Goal: Task Accomplishment & Management: Manage account settings

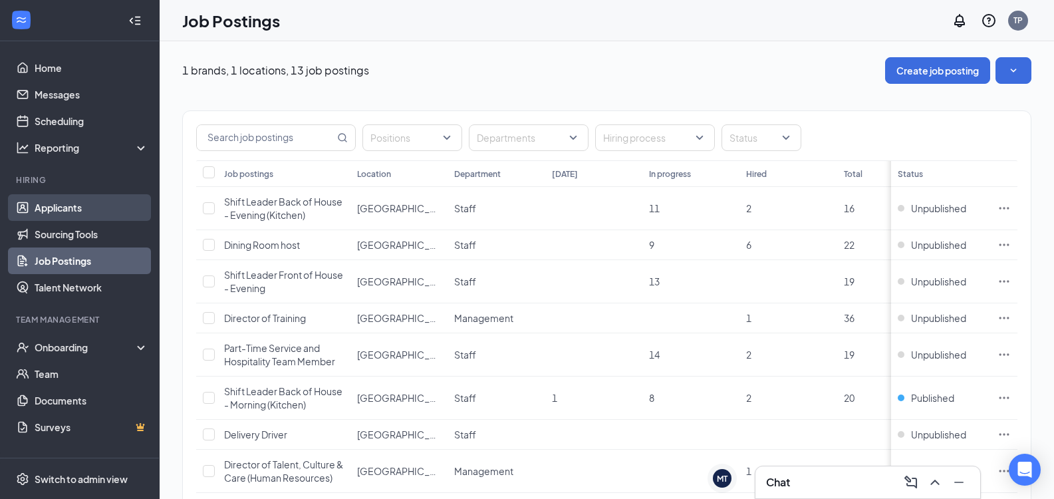
click at [96, 208] on link "Applicants" at bounding box center [92, 207] width 114 height 27
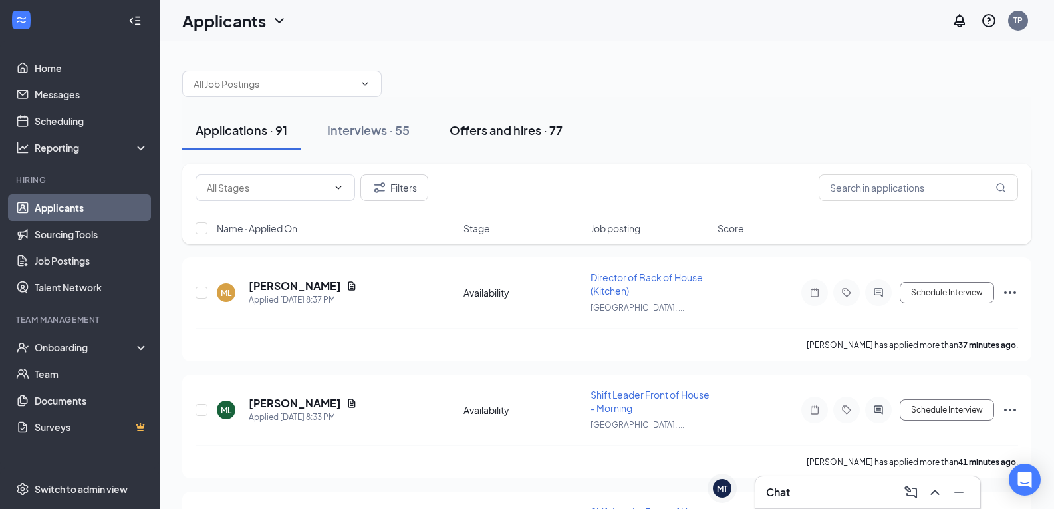
click at [485, 132] on div "Offers and hires · 77" at bounding box center [506, 130] width 113 height 17
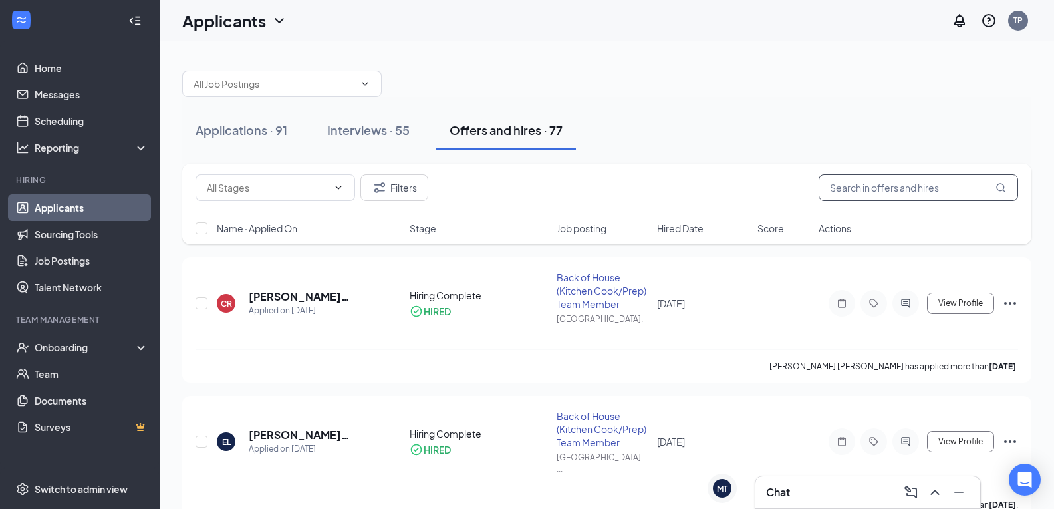
click at [928, 185] on input "text" at bounding box center [919, 187] width 200 height 27
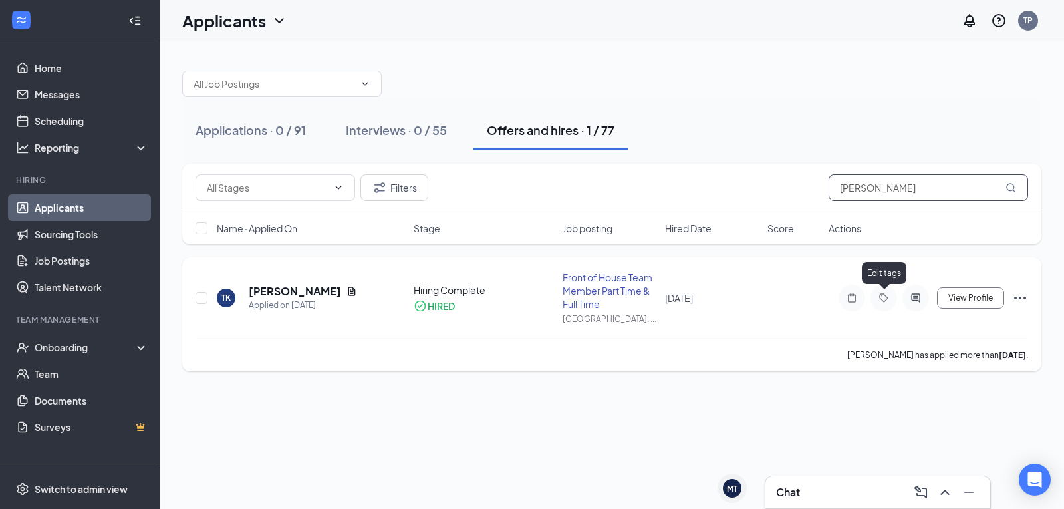
type input "[PERSON_NAME]"
click at [884, 301] on icon "Tag" at bounding box center [883, 297] width 9 height 9
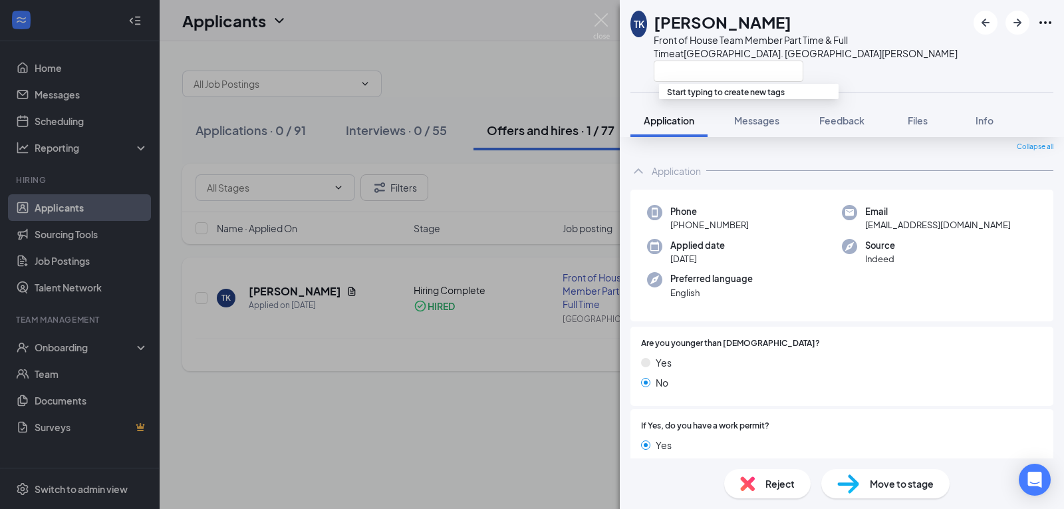
scroll to position [67, 0]
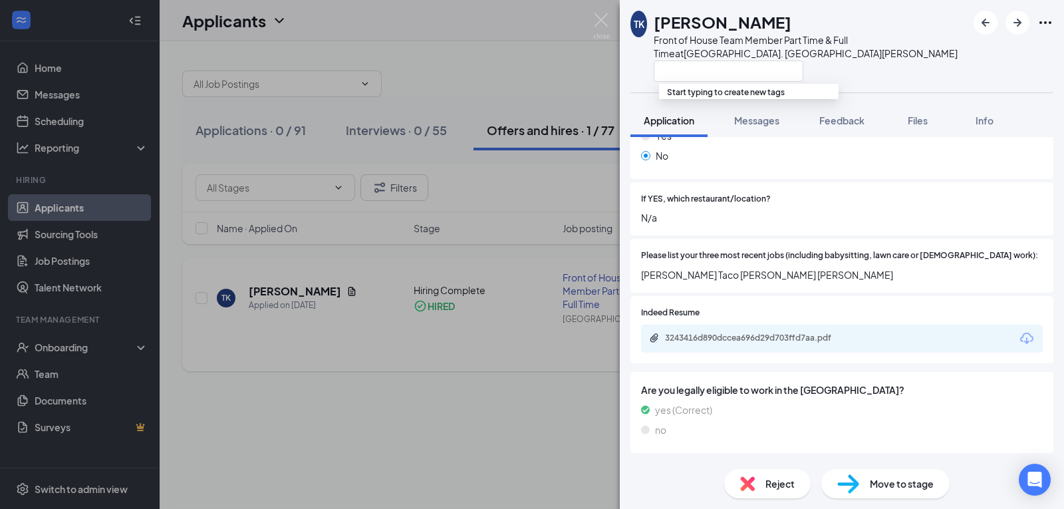
scroll to position [460, 0]
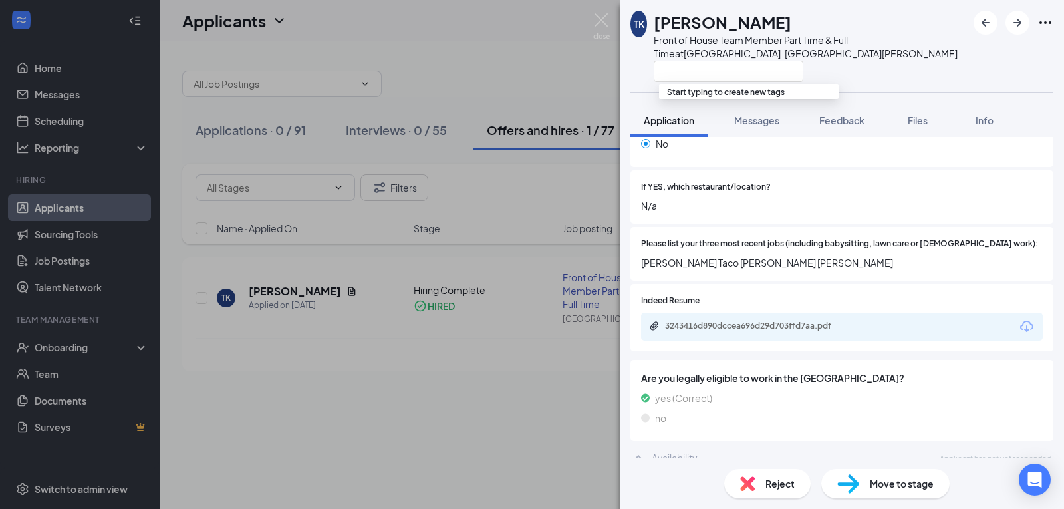
click at [549, 374] on div "TK [PERSON_NAME] Front of House Team Member Part Time & Full Time at [GEOGRAPHI…" at bounding box center [532, 254] width 1064 height 509
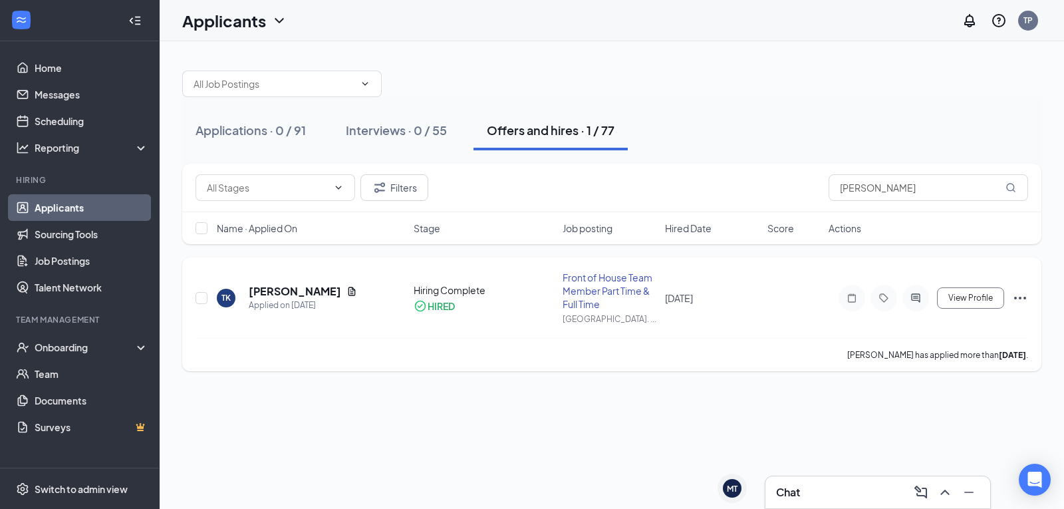
click at [1020, 297] on icon "Ellipses" at bounding box center [1020, 298] width 12 height 3
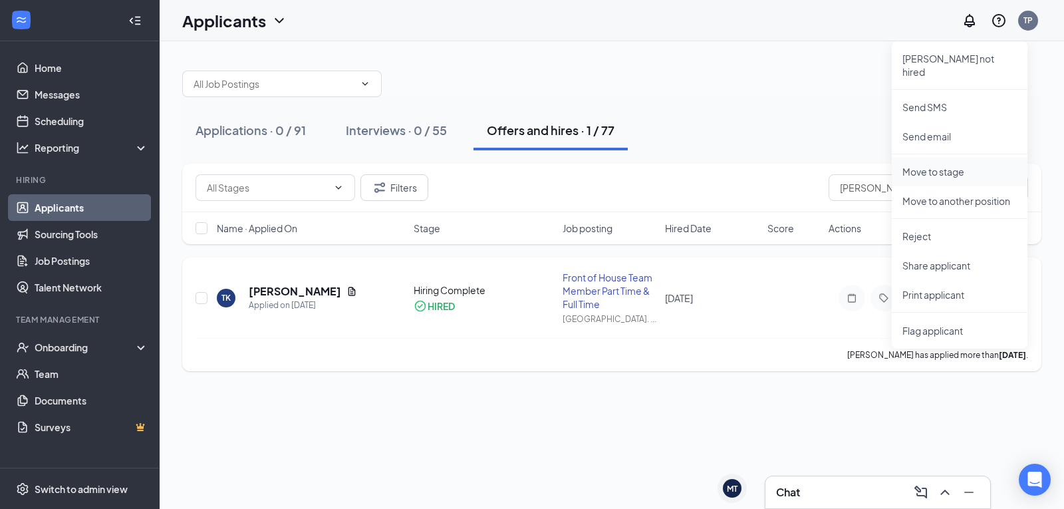
click at [941, 165] on p "Move to stage" at bounding box center [960, 171] width 114 height 13
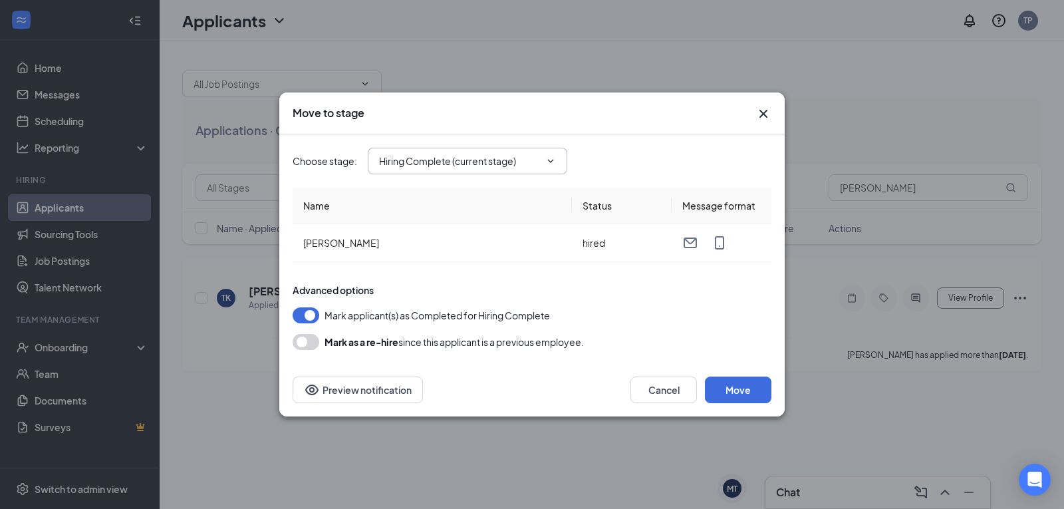
click at [540, 162] on input "Hiring Complete (current stage)" at bounding box center [459, 161] width 161 height 15
click at [443, 278] on div "Onsite Interview" at bounding box center [425, 278] width 71 height 15
type input "Onsite Interview"
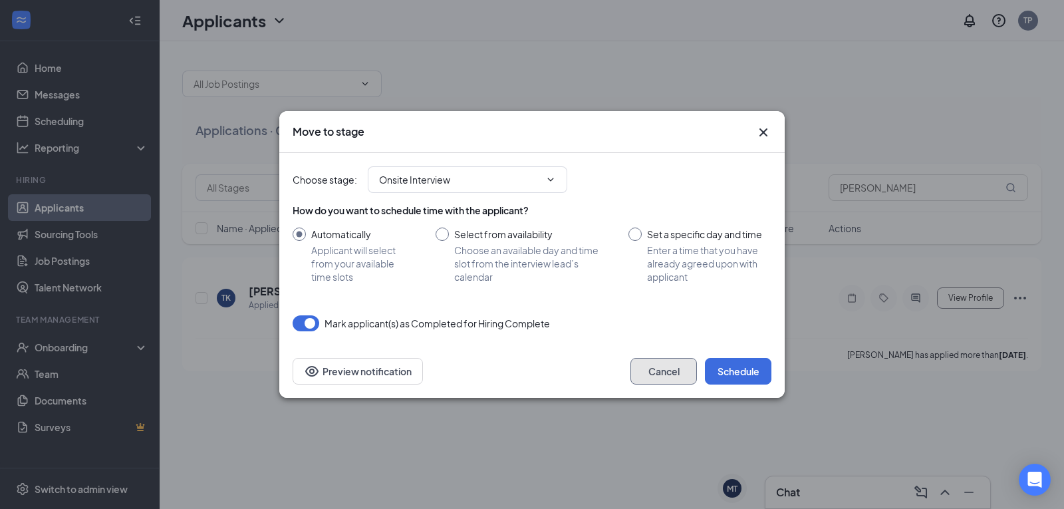
click at [665, 373] on button "Cancel" at bounding box center [664, 371] width 67 height 27
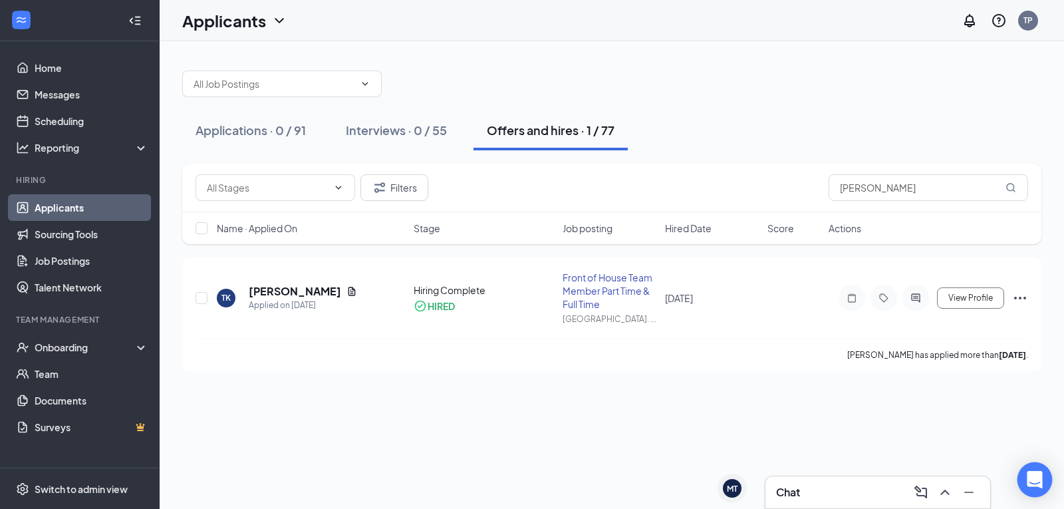
click at [1042, 477] on div "Open Intercom Messenger" at bounding box center [1035, 479] width 35 height 35
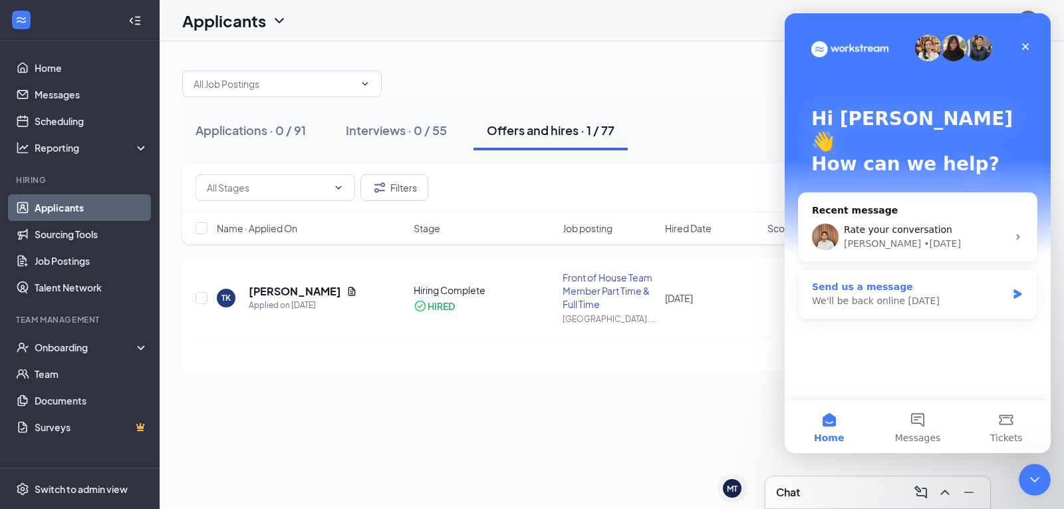
click at [863, 294] on div "We'll be back online [DATE]" at bounding box center [909, 301] width 195 height 14
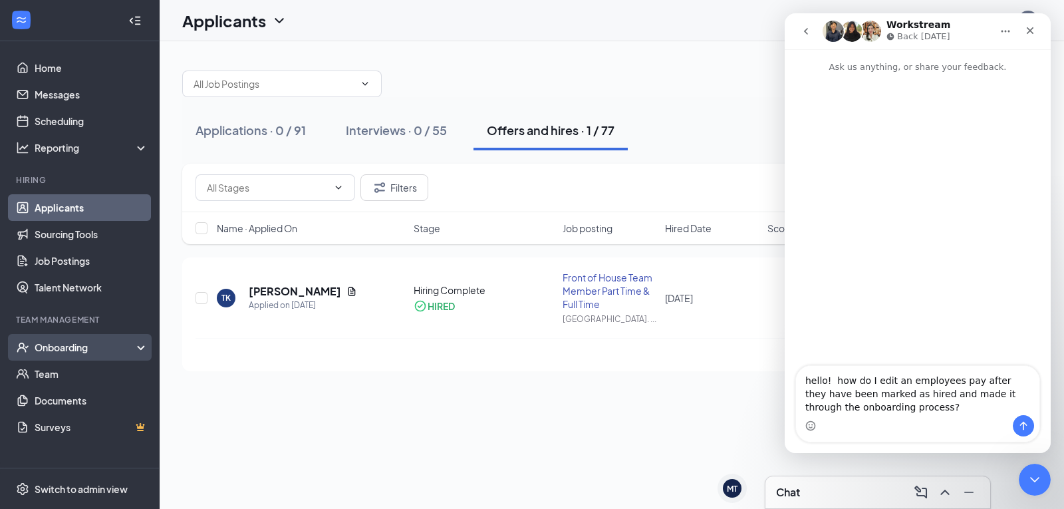
type textarea "hello! how do I edit an employees pay after they have been marked as hired and …"
click at [99, 349] on div "Onboarding" at bounding box center [86, 347] width 102 height 13
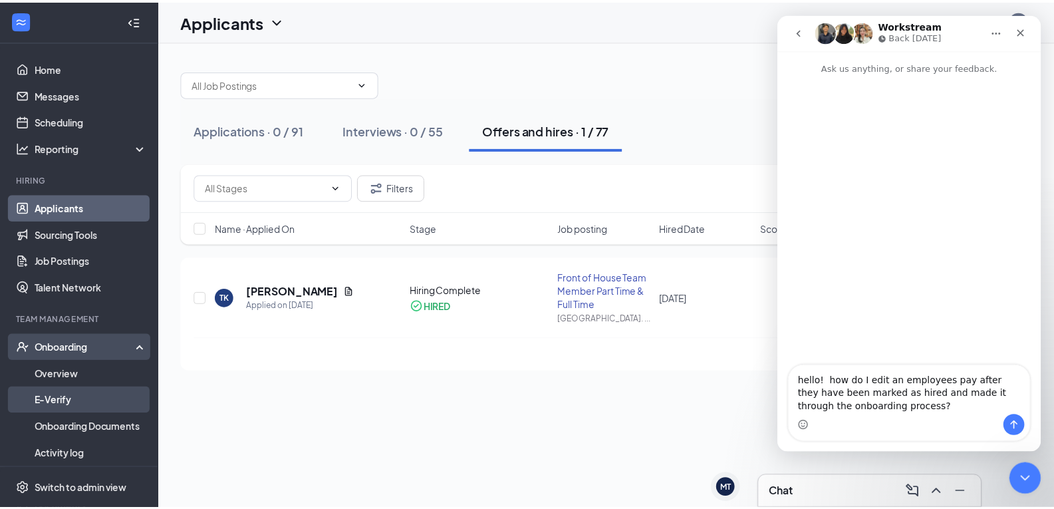
scroll to position [67, 0]
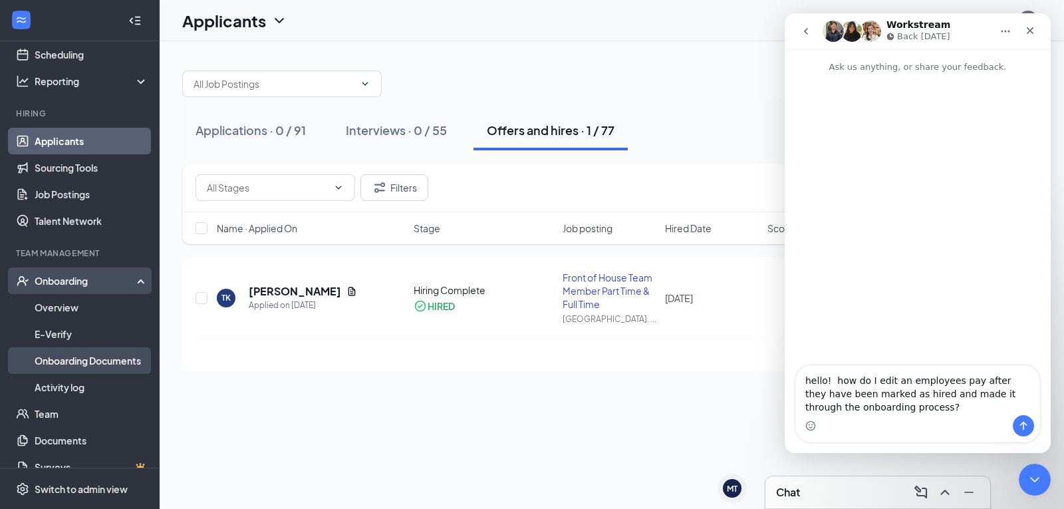
click at [88, 358] on link "Onboarding Documents" at bounding box center [92, 360] width 114 height 27
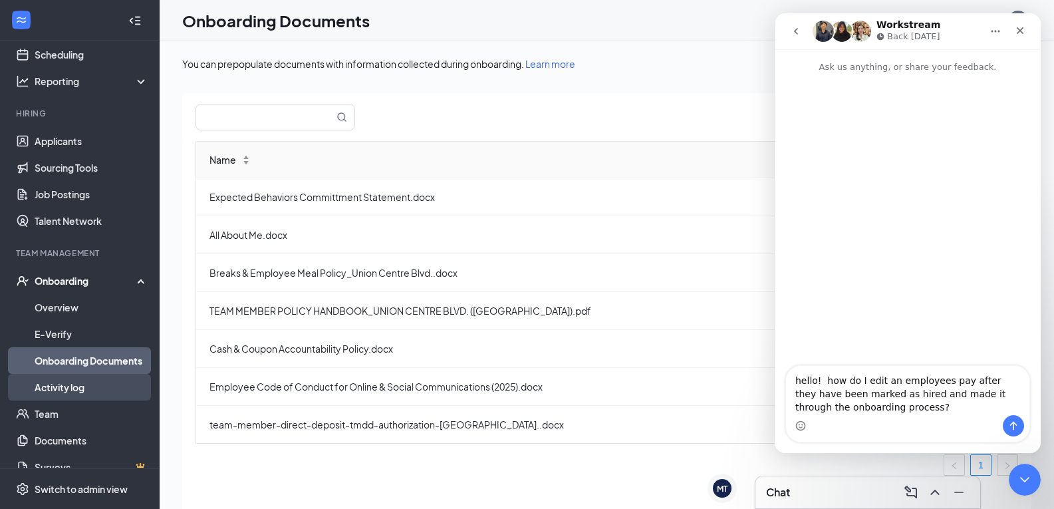
click at [79, 383] on link "Activity log" at bounding box center [92, 387] width 114 height 27
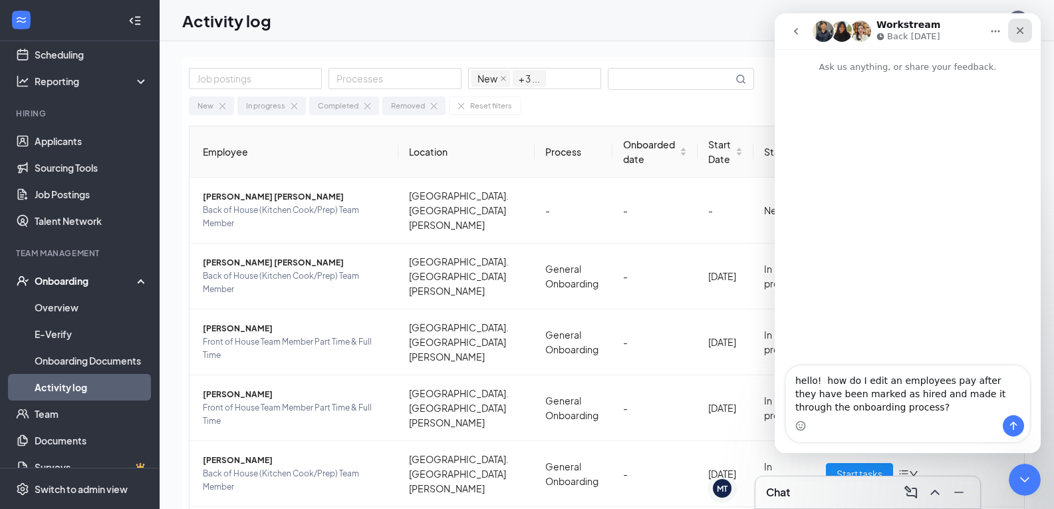
click at [1019, 31] on icon "Close" at bounding box center [1020, 30] width 11 height 11
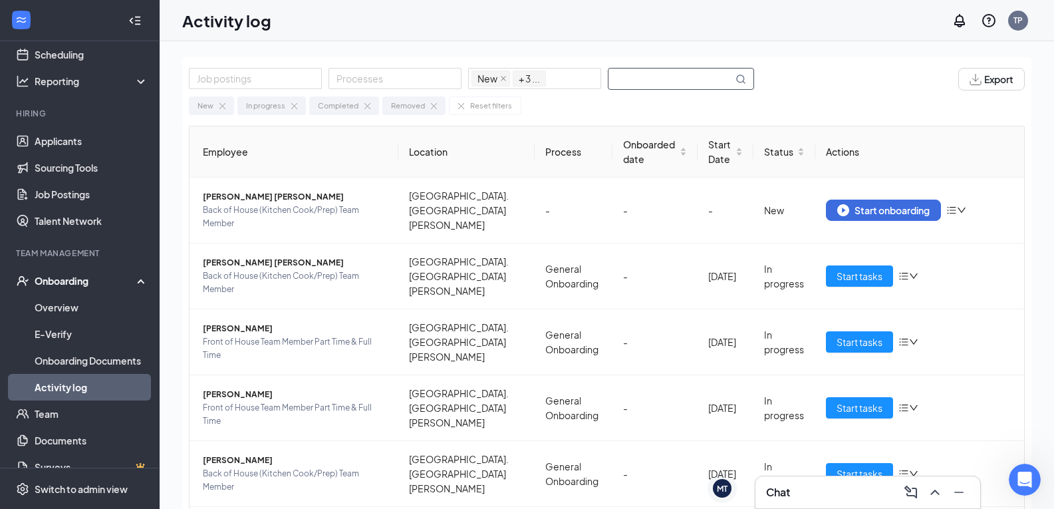
click at [633, 76] on input "text" at bounding box center [671, 79] width 124 height 21
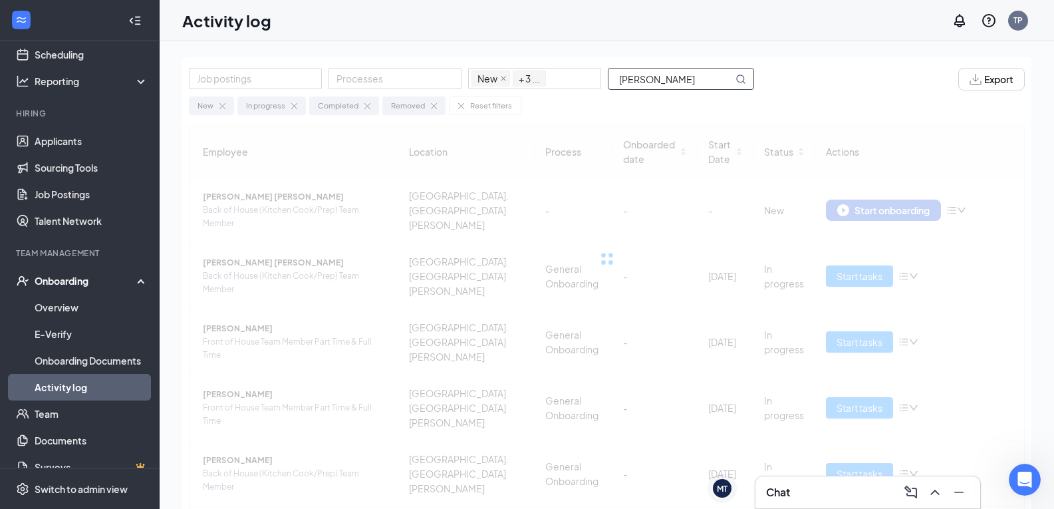
type input "[PERSON_NAME]"
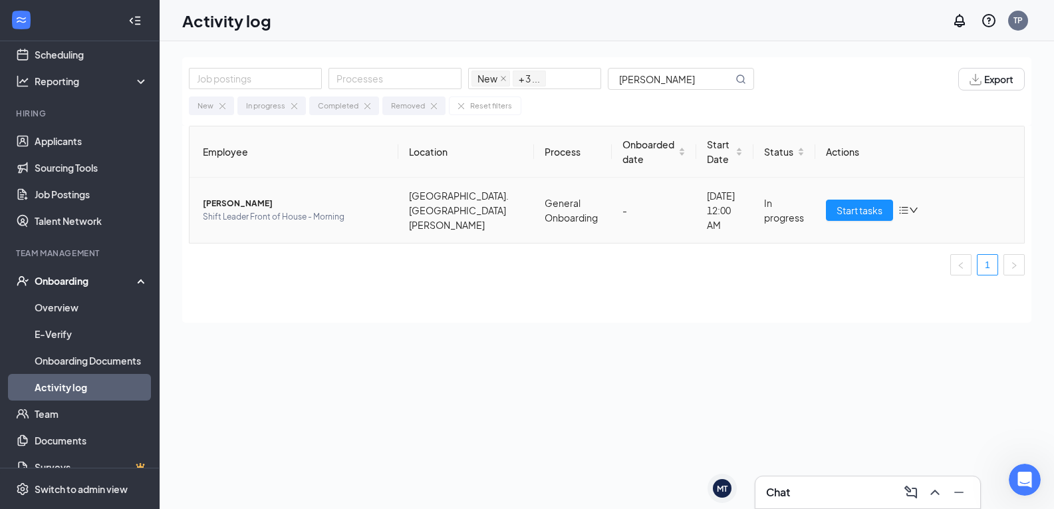
click at [906, 209] on icon "bars" at bounding box center [904, 210] width 11 height 11
click at [771, 346] on div "Job postings Processes New In progress Completed Removed + 3 ... [PERSON_NAME] …" at bounding box center [606, 305] width 849 height 496
click at [860, 217] on span "Start tasks" at bounding box center [860, 210] width 46 height 15
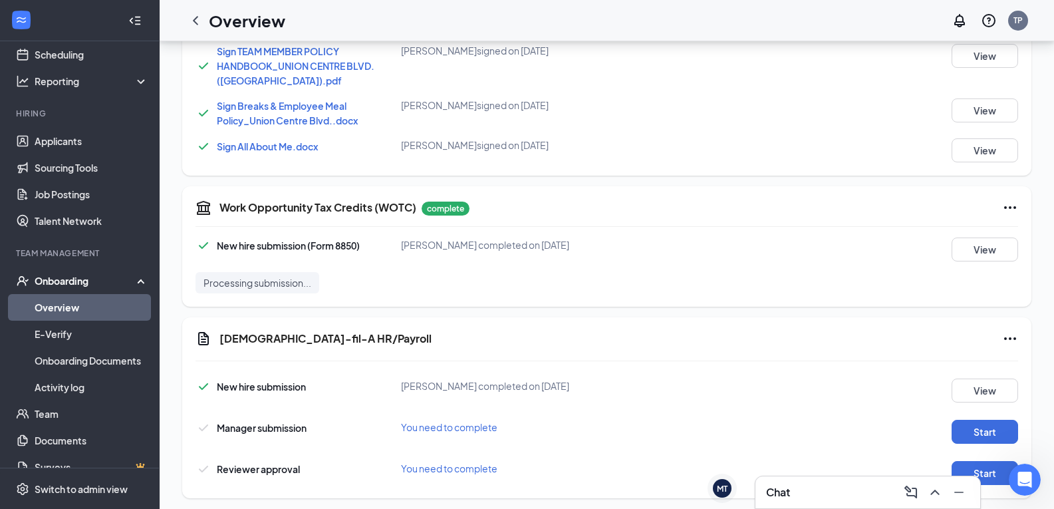
scroll to position [977, 0]
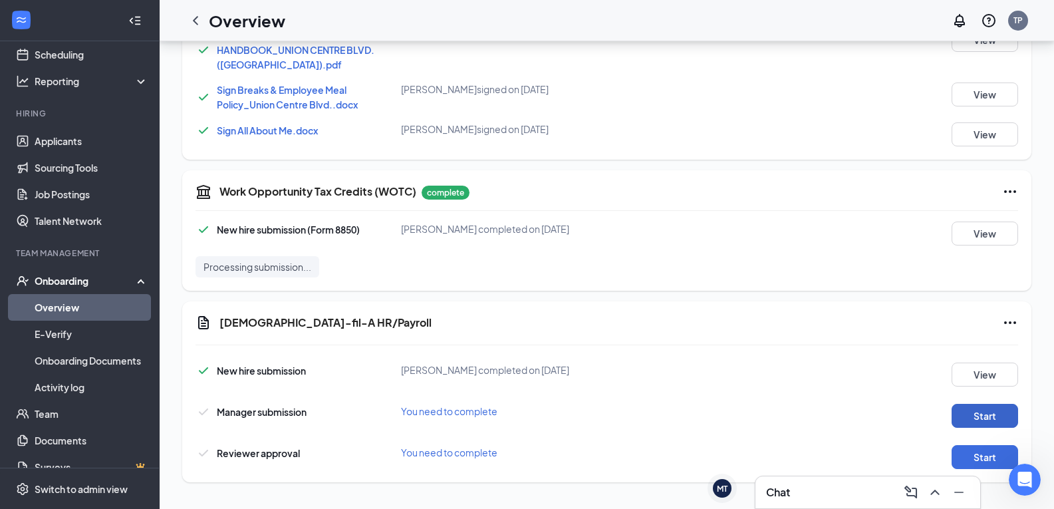
click at [982, 418] on button "Start" at bounding box center [985, 416] width 67 height 24
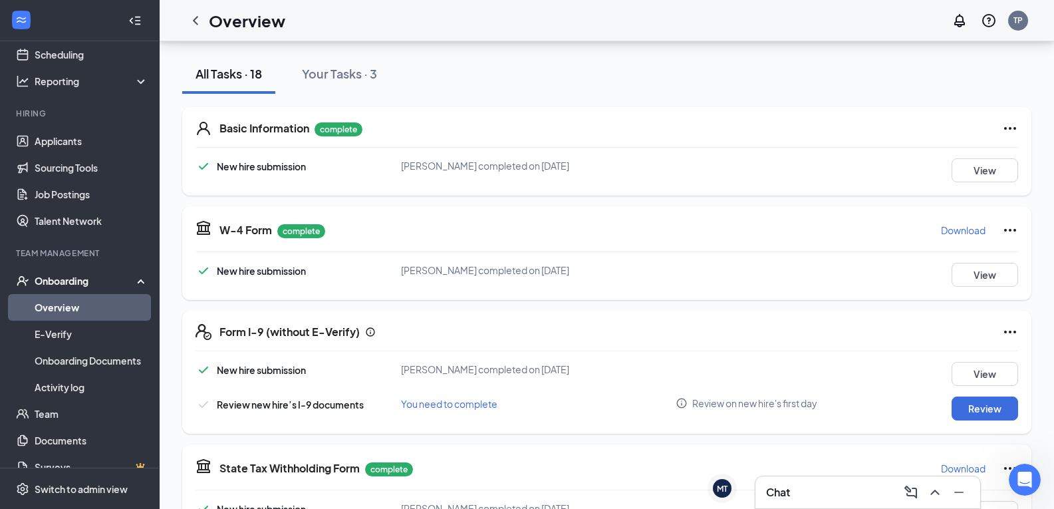
scroll to position [112, 0]
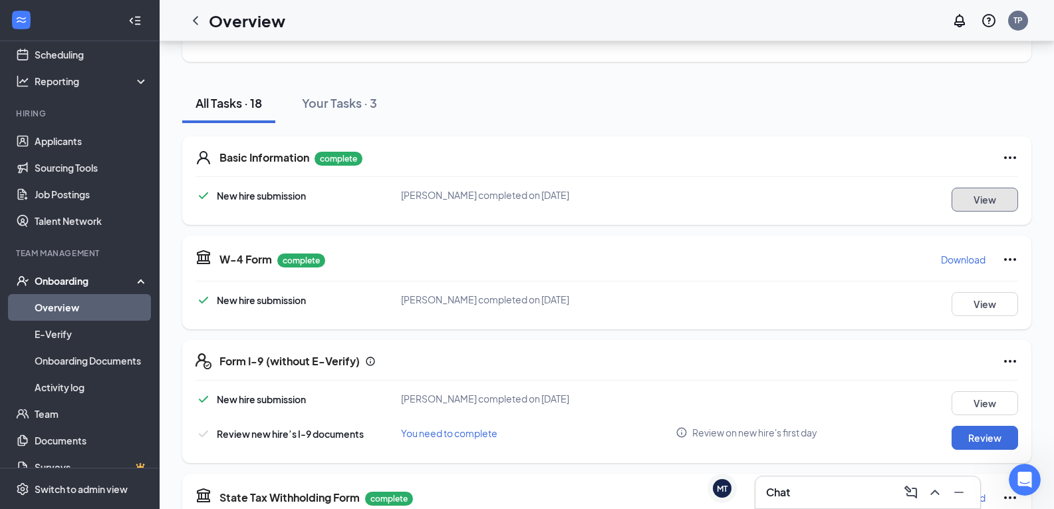
click at [985, 202] on button "View" at bounding box center [985, 200] width 67 height 24
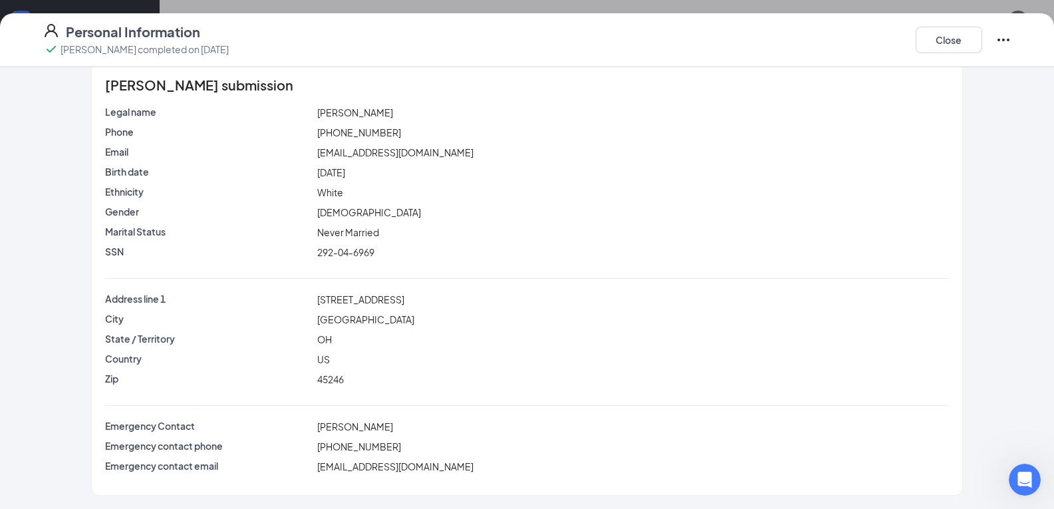
scroll to position [178, 0]
click at [930, 41] on button "Close" at bounding box center [949, 40] width 67 height 27
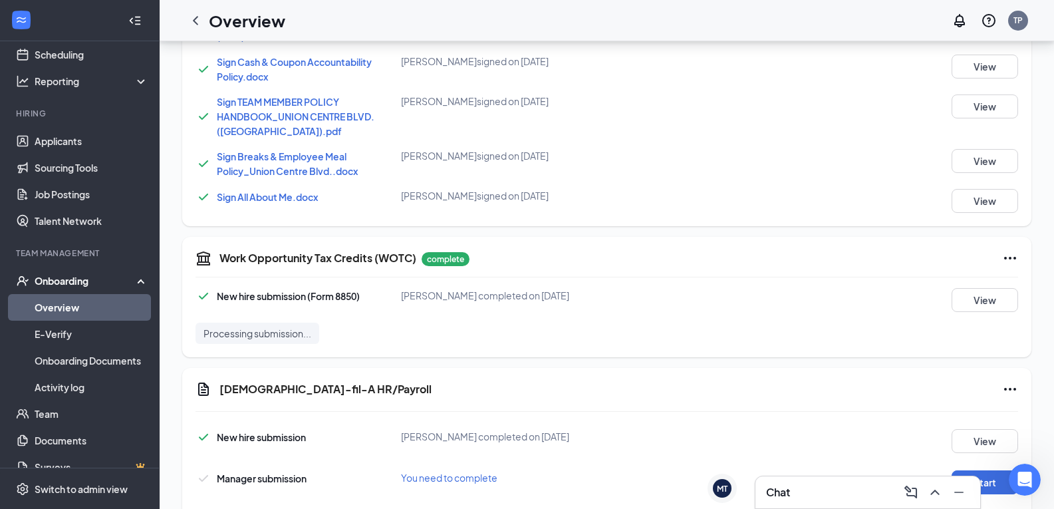
scroll to position [977, 0]
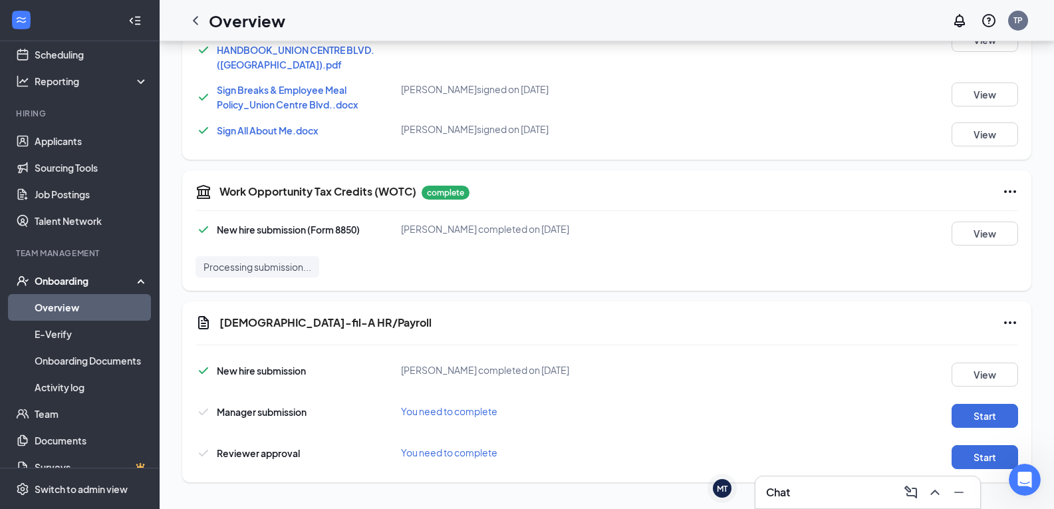
click at [867, 494] on div "Chat" at bounding box center [868, 492] width 204 height 21
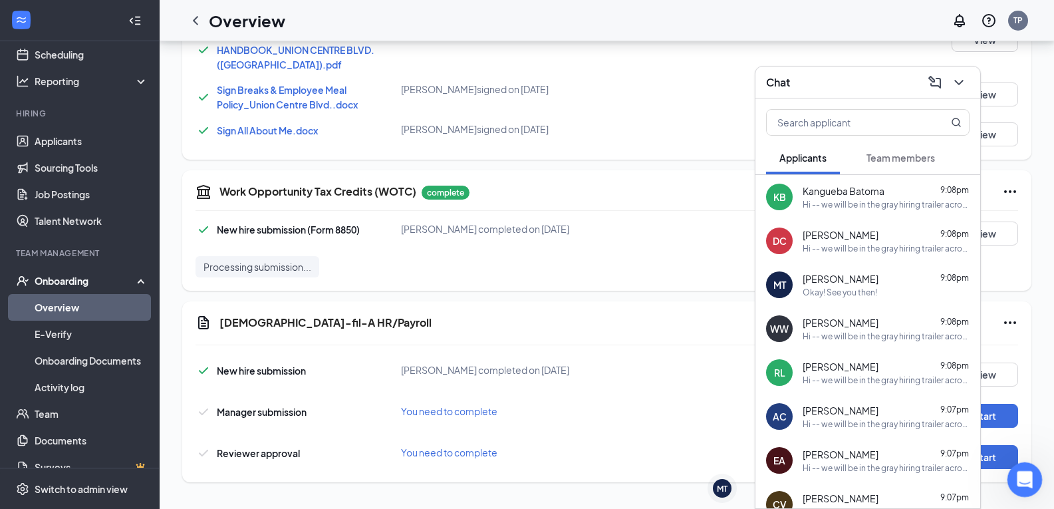
click at [1026, 482] on icon "Open Intercom Messenger" at bounding box center [1023, 478] width 22 height 22
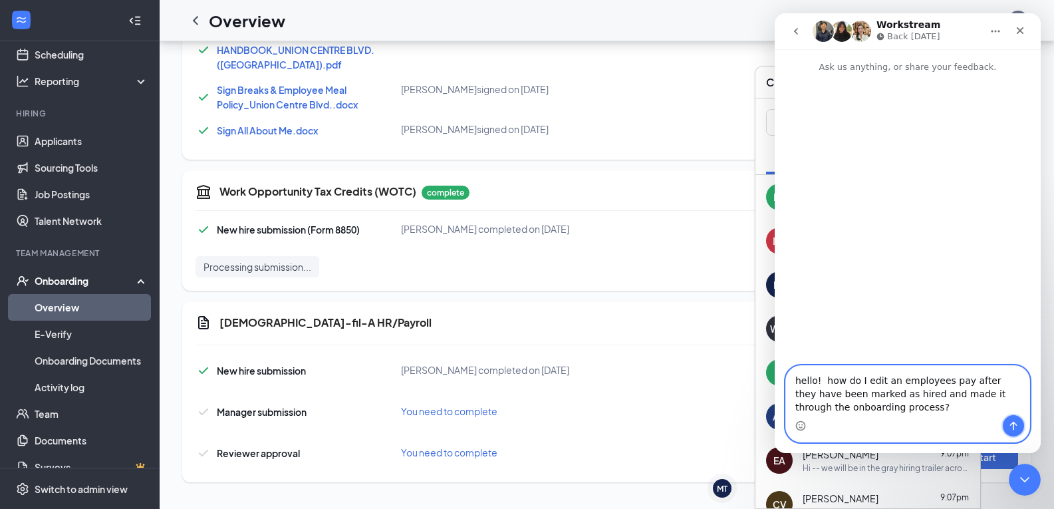
click at [1015, 418] on button "Send a message…" at bounding box center [1013, 425] width 21 height 21
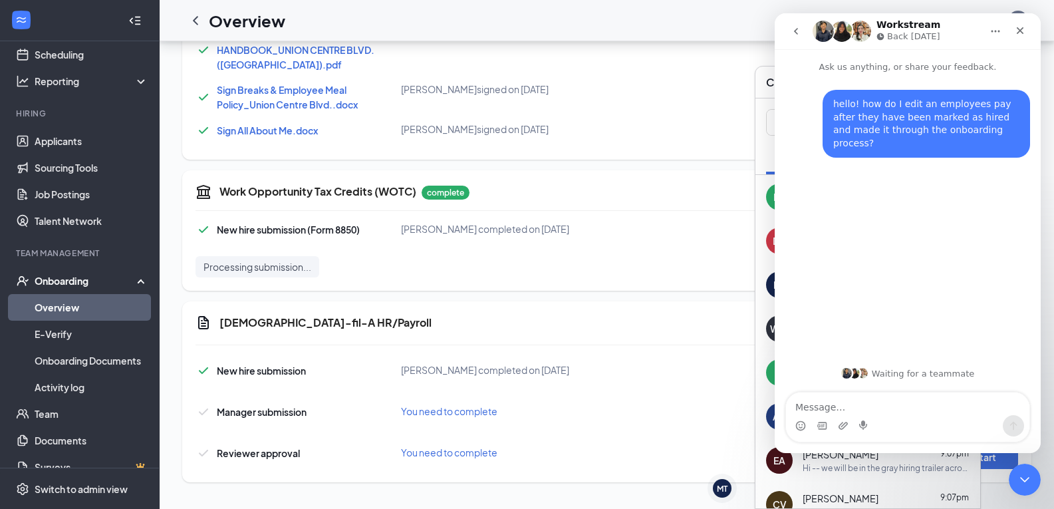
click at [649, 282] on div "Work Opportunity Tax Credits (WOTC) complete New hire submission (Form 8850) [P…" at bounding box center [606, 230] width 849 height 120
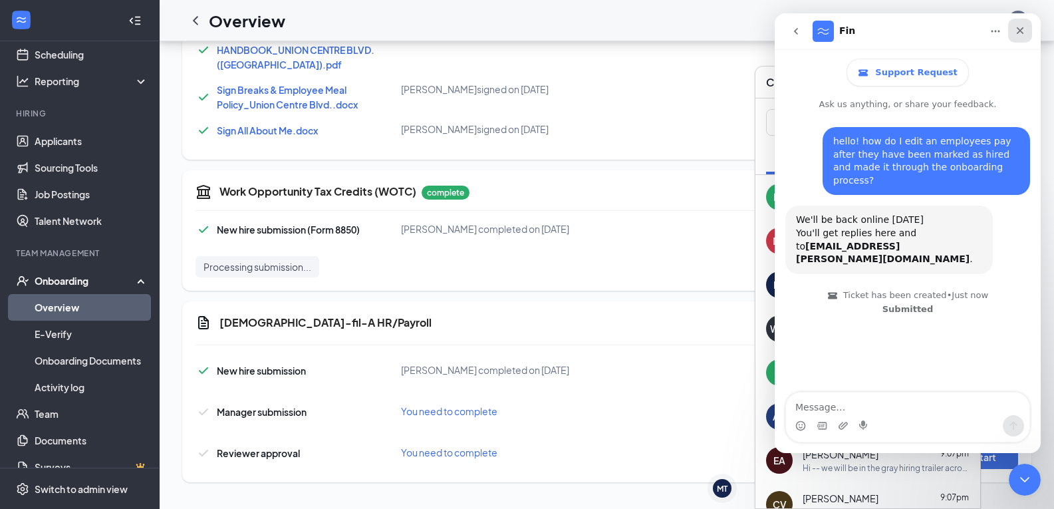
click at [1016, 29] on icon "Close" at bounding box center [1020, 30] width 11 height 11
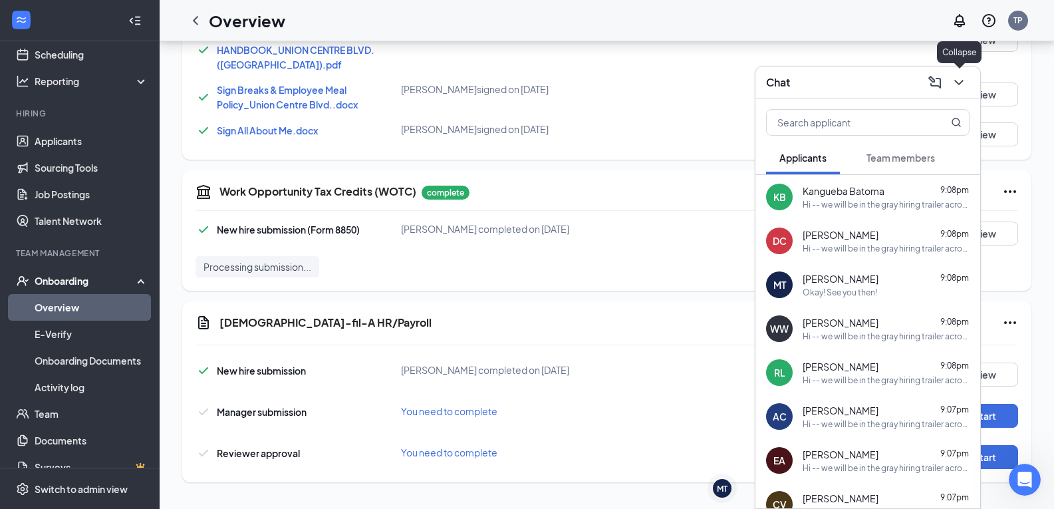
click at [960, 83] on icon "ChevronDown" at bounding box center [959, 82] width 9 height 5
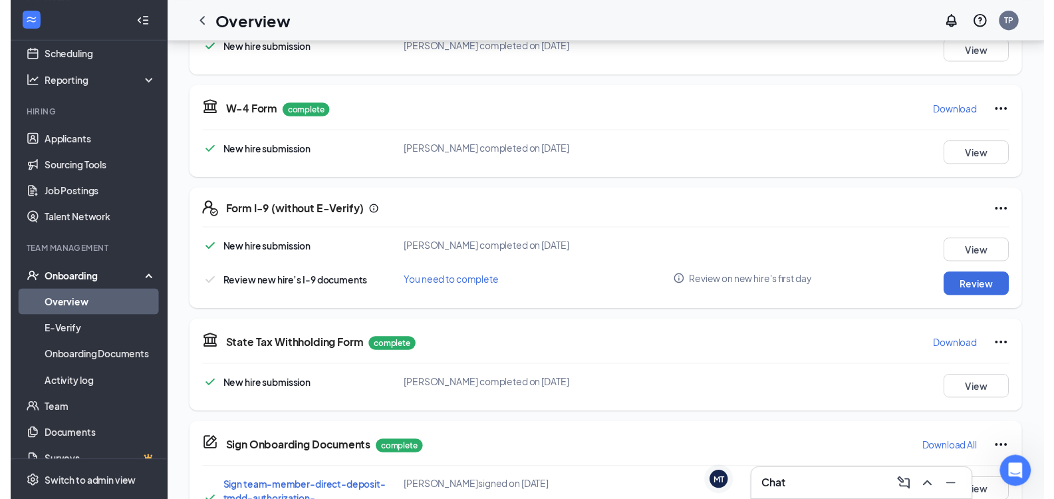
scroll to position [245, 0]
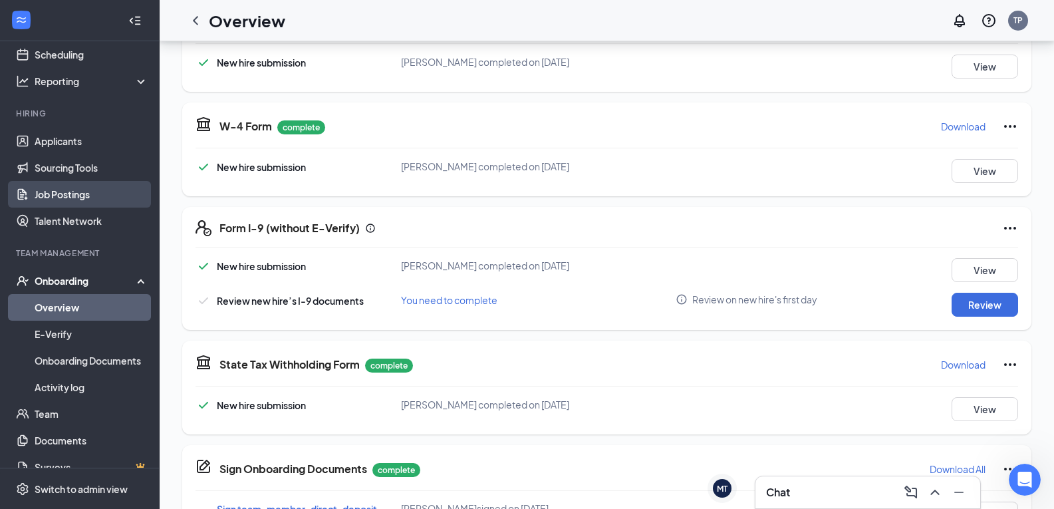
click at [75, 199] on link "Job Postings" at bounding box center [92, 194] width 114 height 27
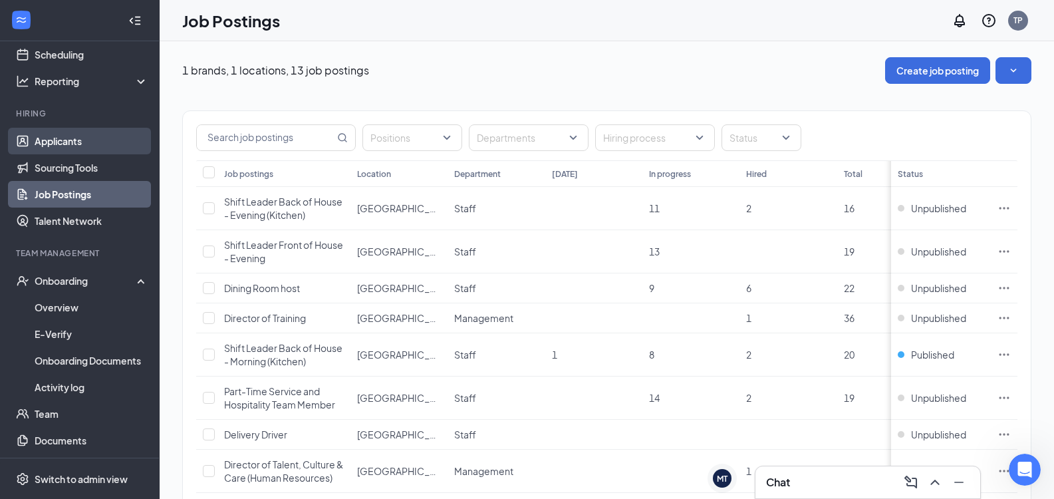
click at [75, 139] on link "Applicants" at bounding box center [92, 141] width 114 height 27
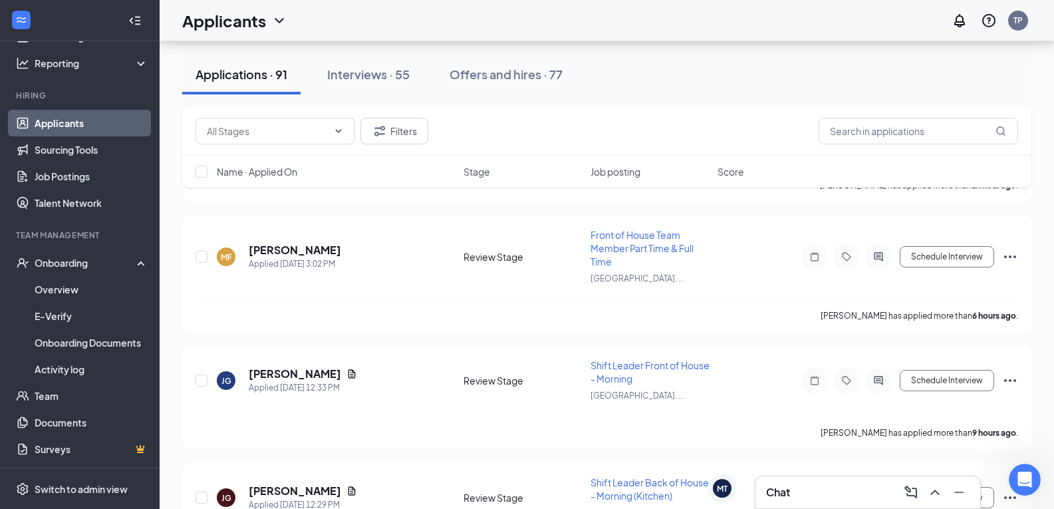
scroll to position [599, 0]
